Goal: Task Accomplishment & Management: Manage account settings

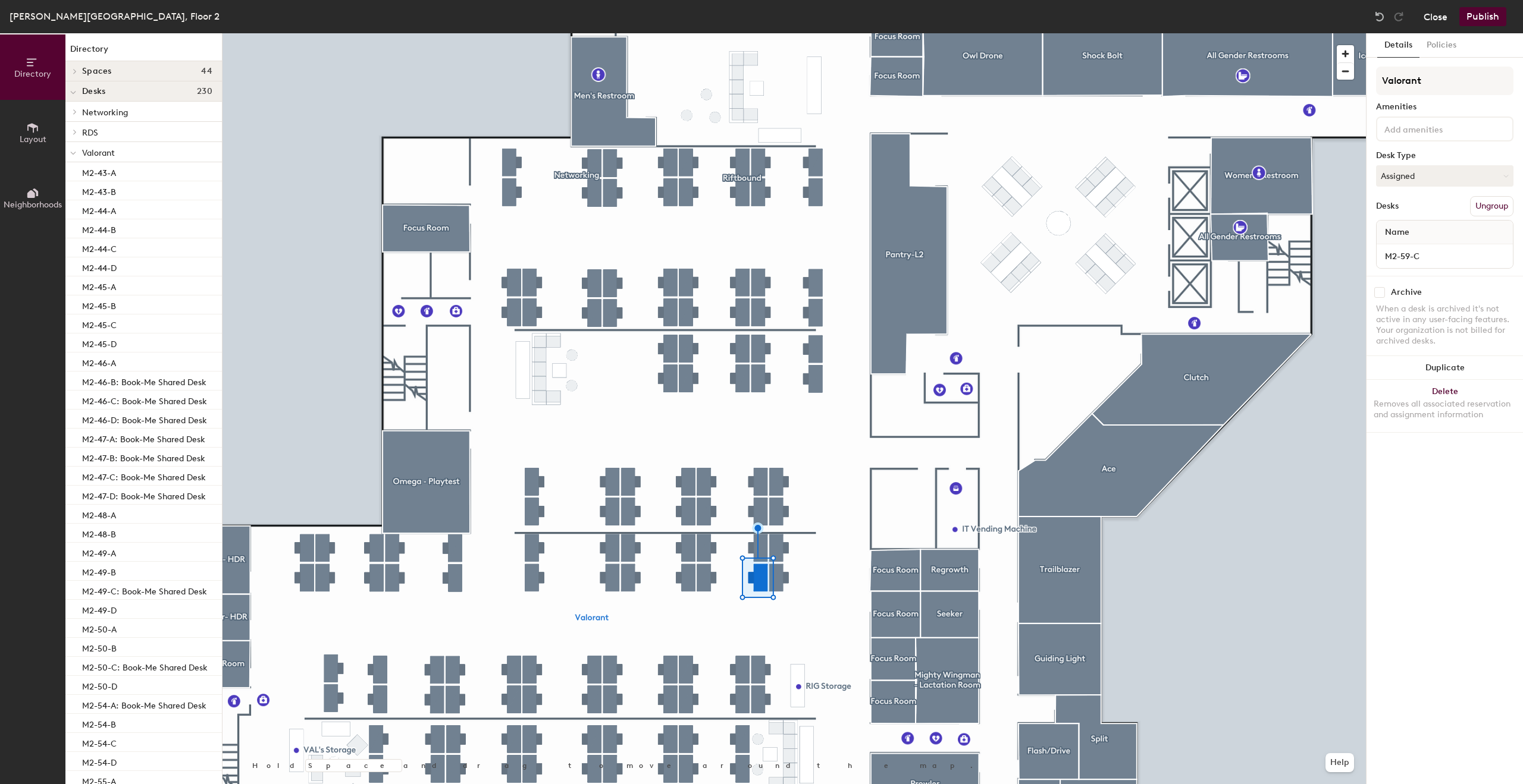
click at [1435, 18] on button "Close" at bounding box center [1435, 17] width 24 height 19
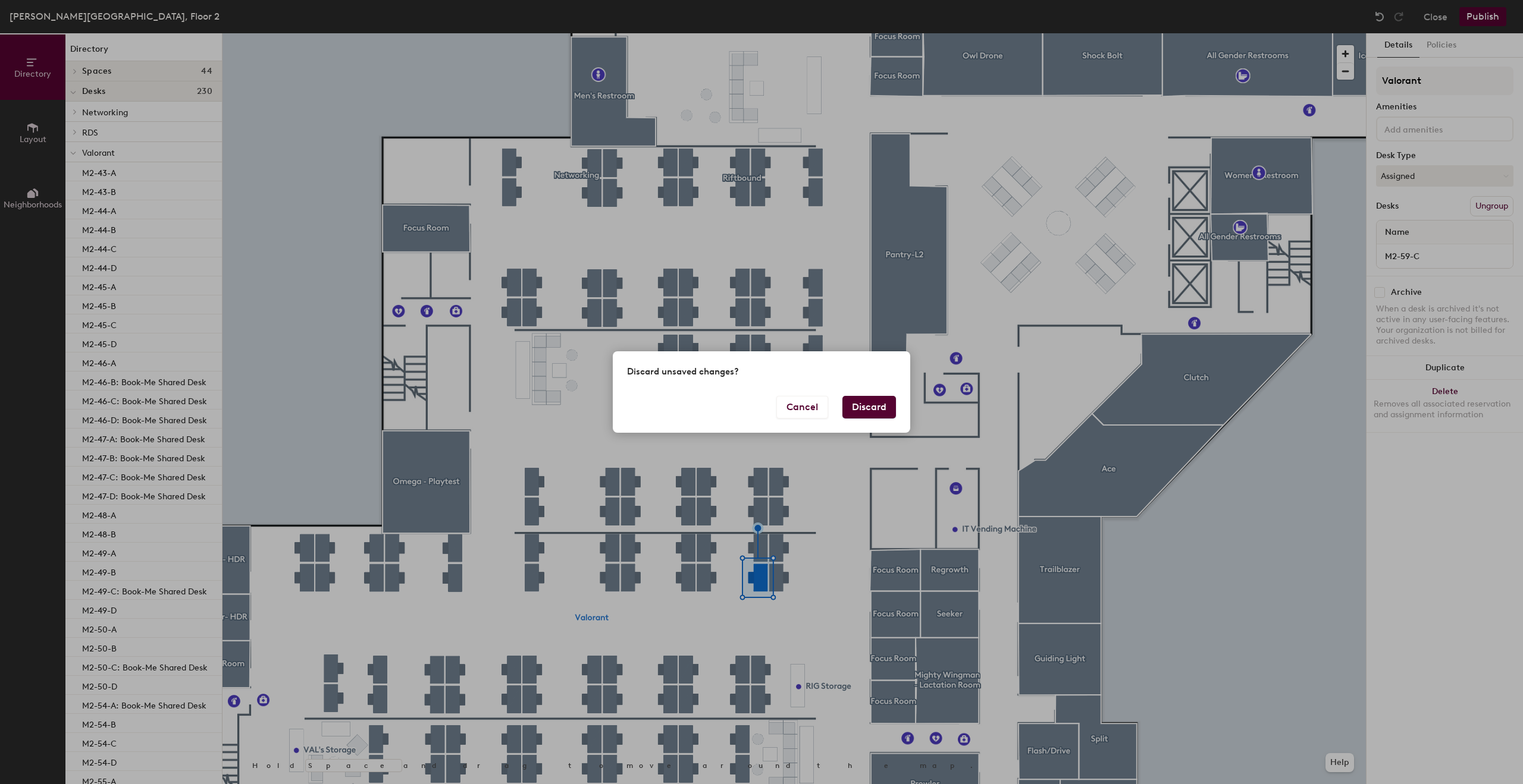
drag, startPoint x: 846, startPoint y: 419, endPoint x: 853, endPoint y: 412, distance: 9.9
click at [846, 418] on div "Cancel Discard" at bounding box center [762, 415] width 298 height 37
click at [854, 411] on button "Discard" at bounding box center [868, 408] width 53 height 23
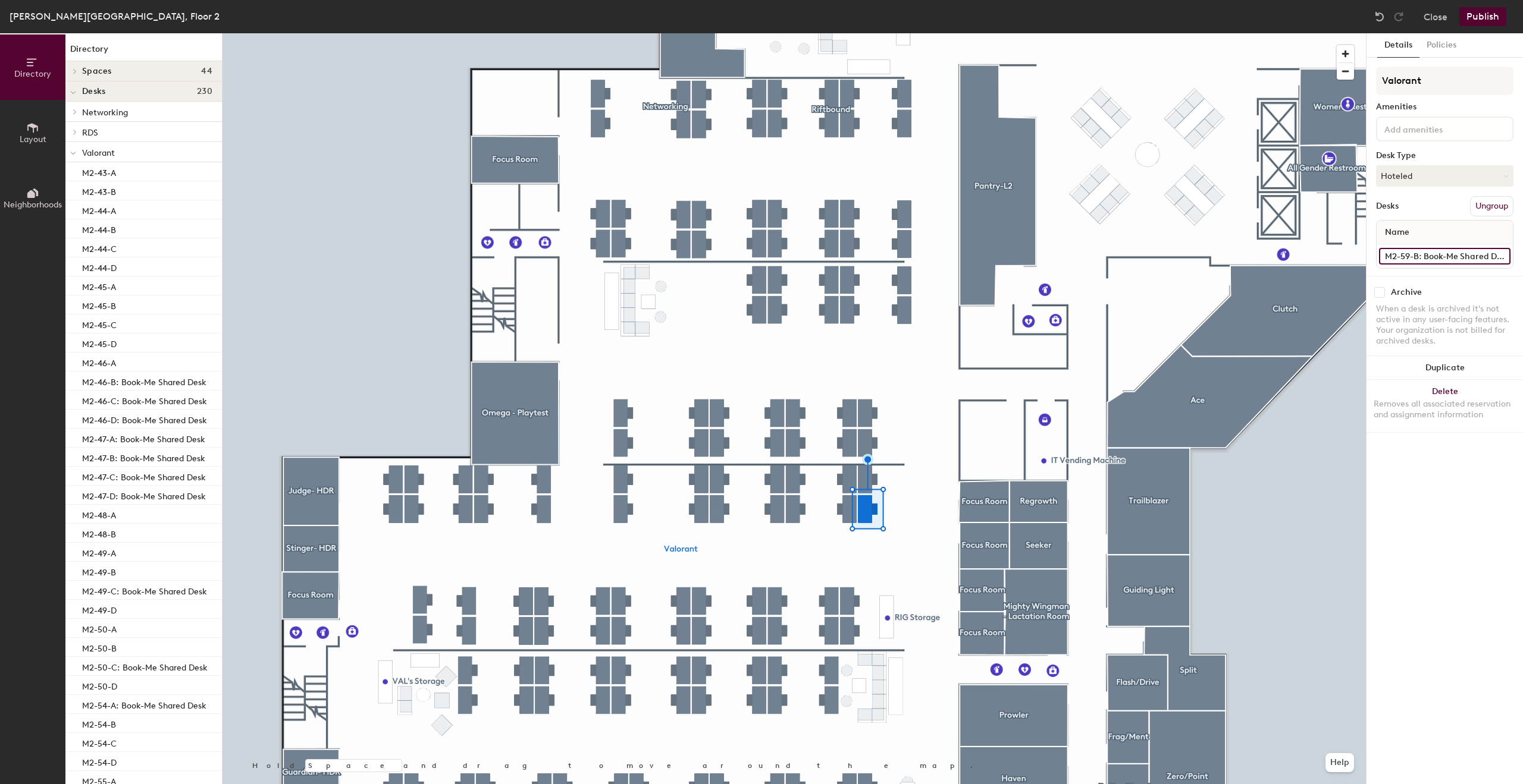
click at [1418, 256] on input "M2-59-B: Book-Me Shared Desk" at bounding box center [1444, 256] width 131 height 17
click at [1423, 254] on input "M2-59-B: Book-Me Shared Desk" at bounding box center [1444, 256] width 131 height 17
drag, startPoint x: 1420, startPoint y: 256, endPoint x: 1522, endPoint y: 256, distance: 102.0
click at [1522, 256] on div "Details Policies Valorant Amenities Desk Type Hoteled Desks Ungroup Name M2-59-…" at bounding box center [1444, 409] width 157 height 751
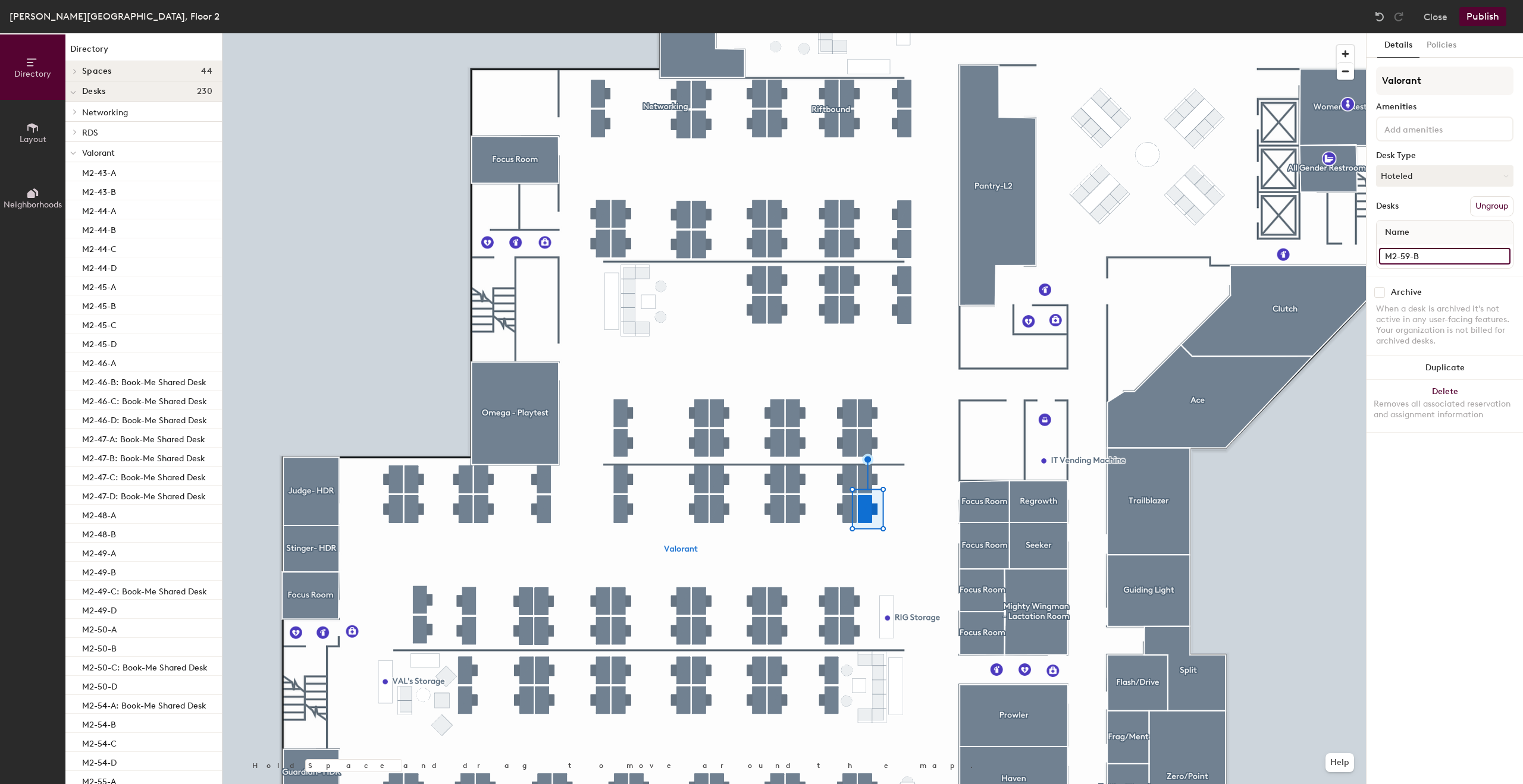
scroll to position [0, 0]
type input "M2-59-B"
click at [1430, 175] on button "Hoteled" at bounding box center [1444, 176] width 137 height 21
click at [1401, 214] on div "Assigned" at bounding box center [1436, 213] width 119 height 18
click at [1498, 15] on button "Publish" at bounding box center [1483, 17] width 47 height 19
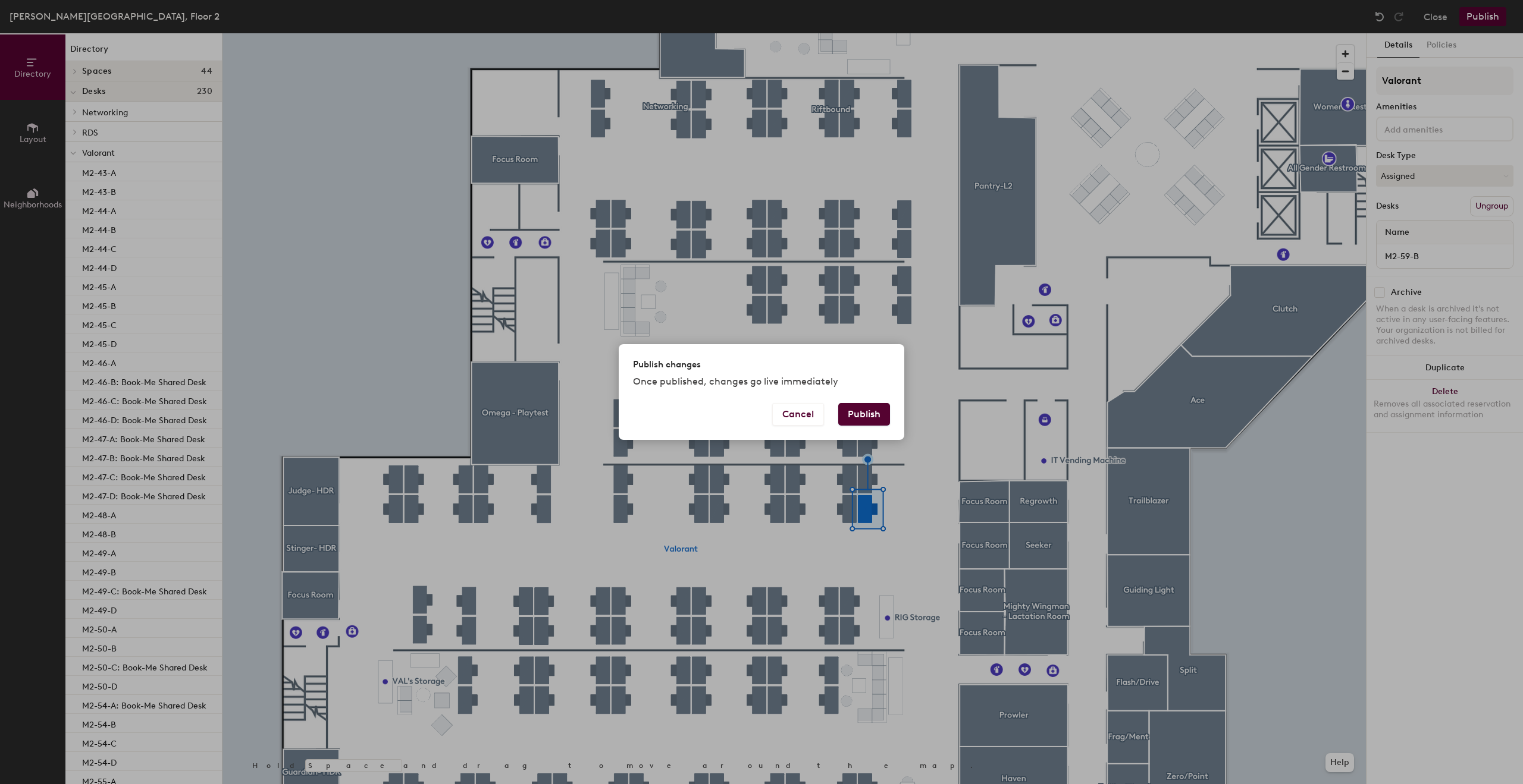
click at [846, 414] on button "Publish" at bounding box center [864, 415] width 52 height 23
